Goal: Transaction & Acquisition: Obtain resource

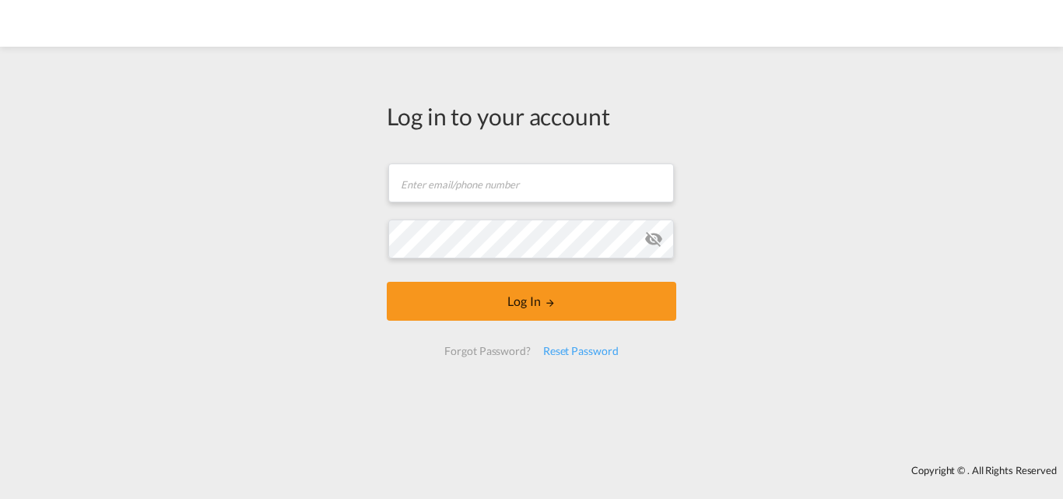
click at [423, 69] on div "Log in to your account Email field is required Password field is required Log I…" at bounding box center [531, 235] width 313 height 362
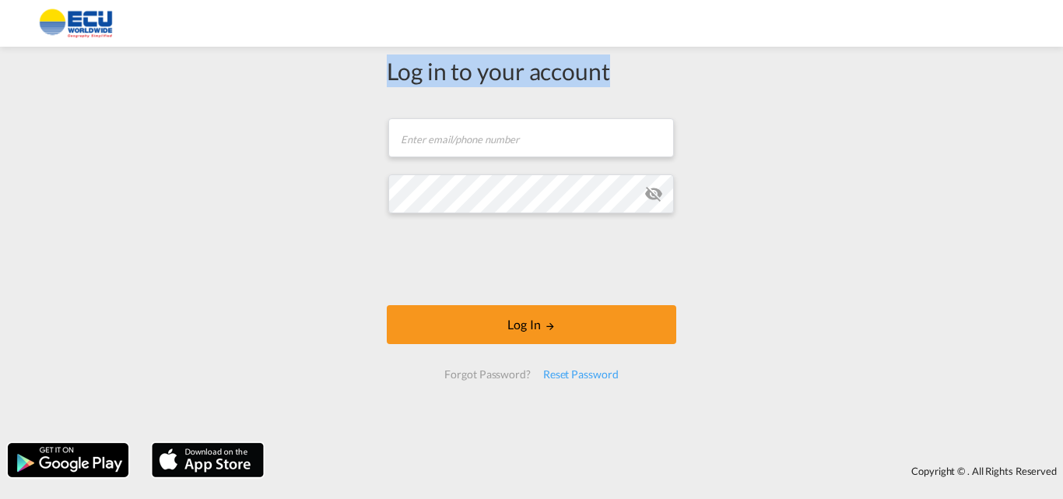
click at [428, 83] on div "Log in to your account" at bounding box center [532, 70] width 290 height 33
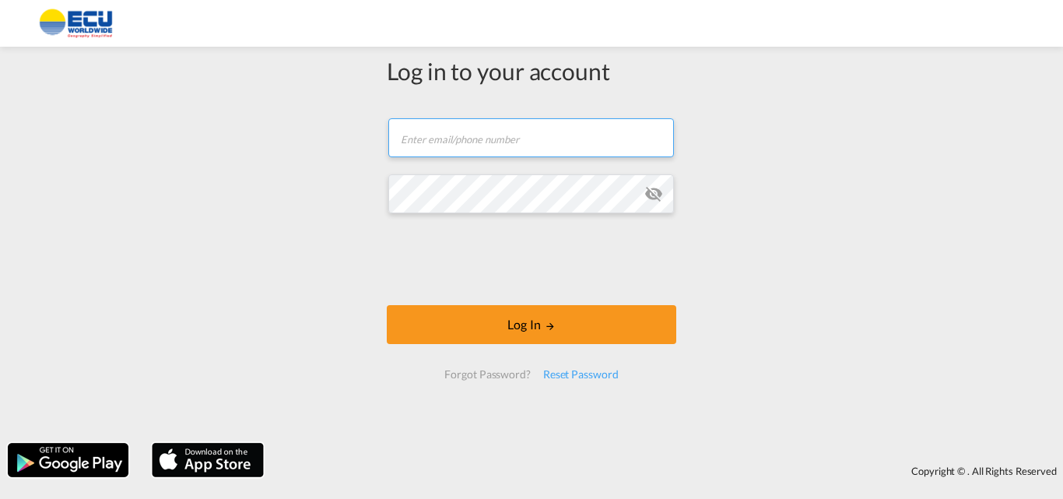
click at [464, 139] on input "text" at bounding box center [531, 137] width 286 height 39
click at [455, 143] on input "text" at bounding box center [531, 137] width 286 height 39
paste input "[EMAIL_ADDRESS][DOMAIN_NAME]"
type input "[EMAIL_ADDRESS][DOMAIN_NAME]"
click at [699, 452] on div "Copyright © . All Rights Reserved" at bounding box center [531, 460] width 1063 height 50
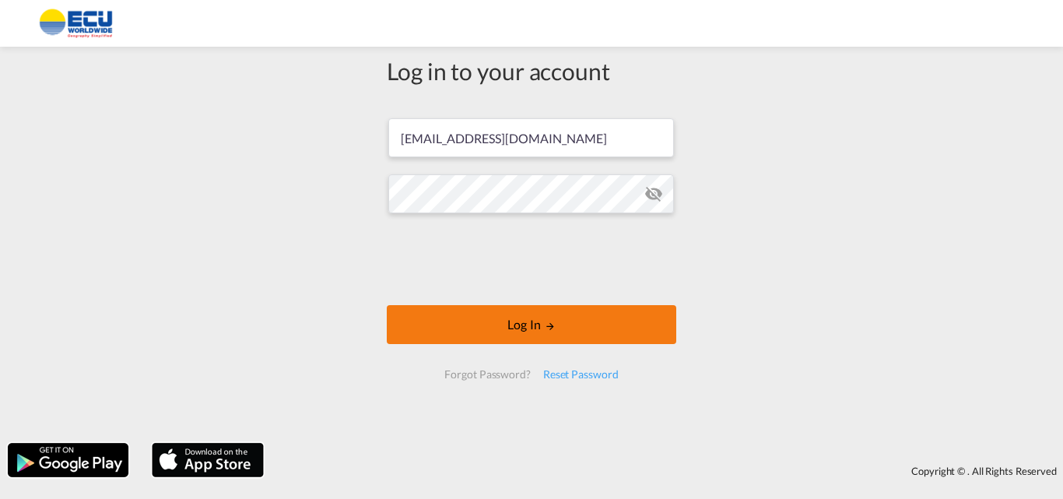
click at [518, 322] on button "Log In" at bounding box center [532, 324] width 290 height 39
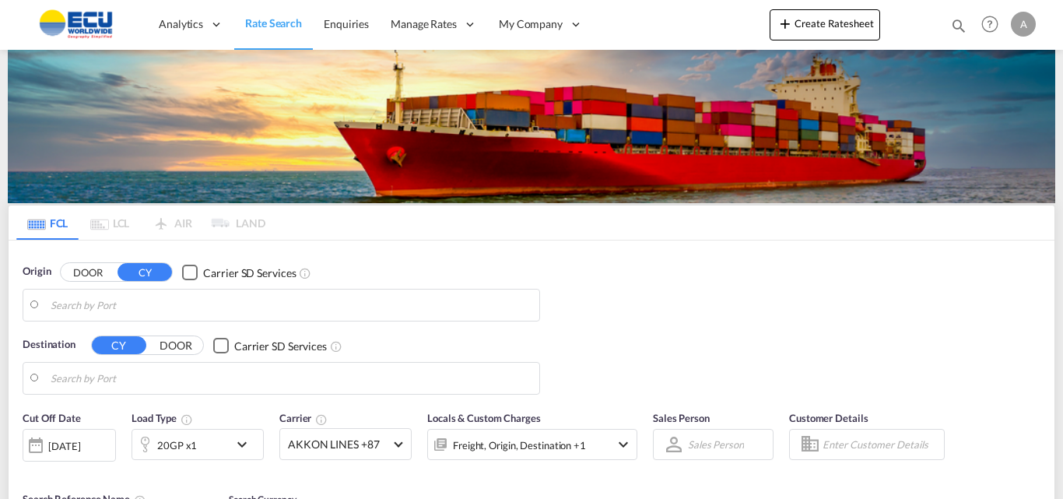
type input "GB-M2, [GEOGRAPHIC_DATA]"
type input "CN-315812, [GEOGRAPHIC_DATA] ([GEOGRAPHIC_DATA]), [GEOGRAPHIC_DATA] ([GEOGRAPHI…"
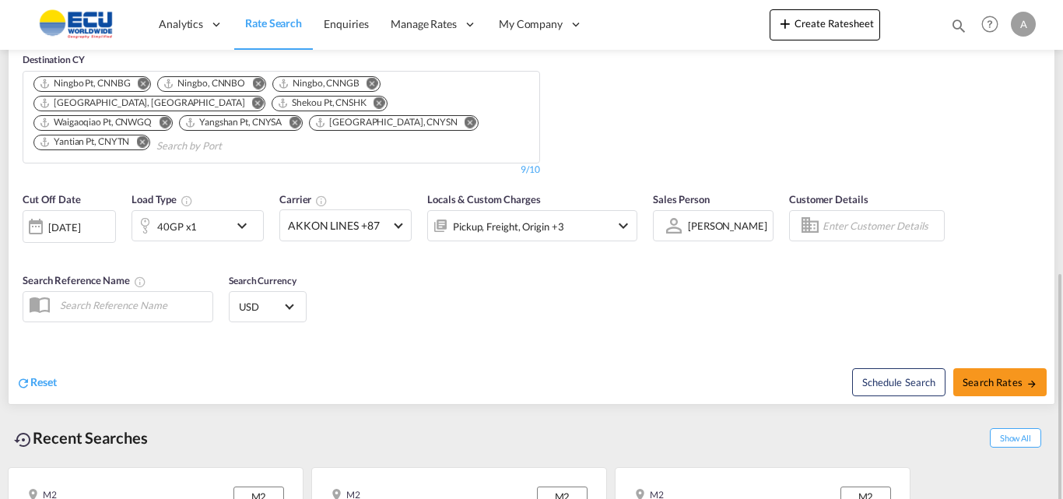
scroll to position [575, 0]
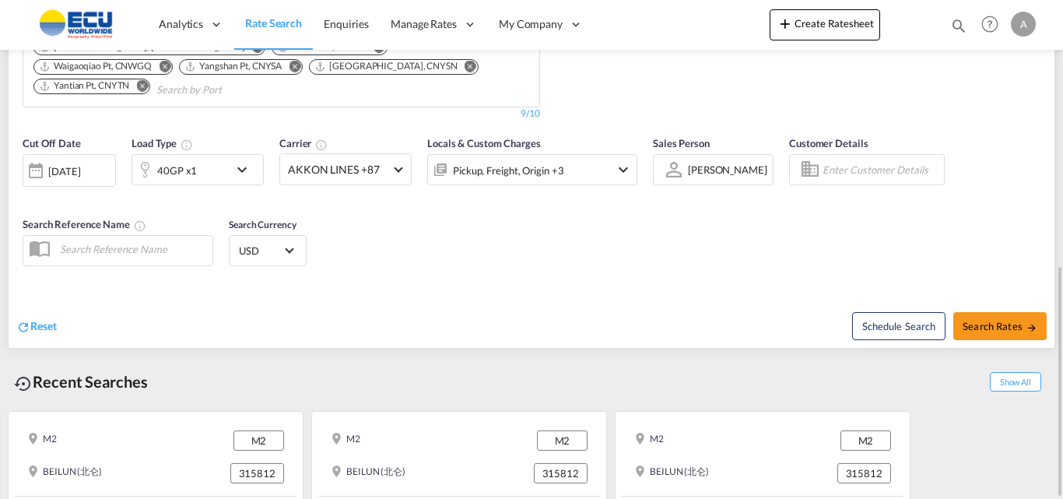
click at [642, 357] on div "Recent Searches Show All" at bounding box center [532, 378] width 1048 height 43
click at [1021, 320] on span "Search Rates" at bounding box center [1000, 326] width 75 height 12
type input "M2 to [GEOGRAPHIC_DATA] (北仑) / [DATE]"
